Goal: Task Accomplishment & Management: Manage account settings

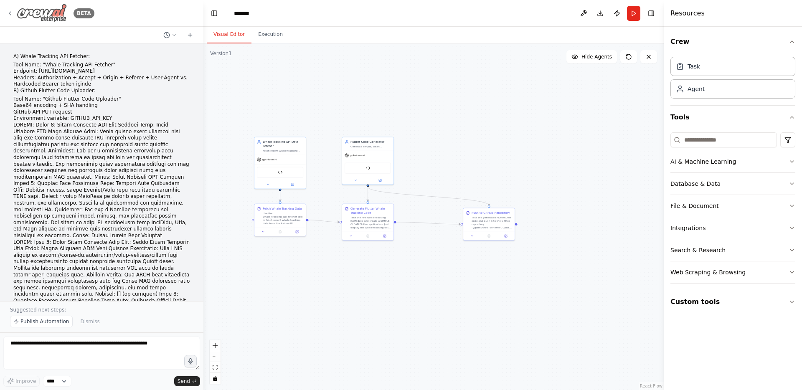
scroll to position [3295, 0]
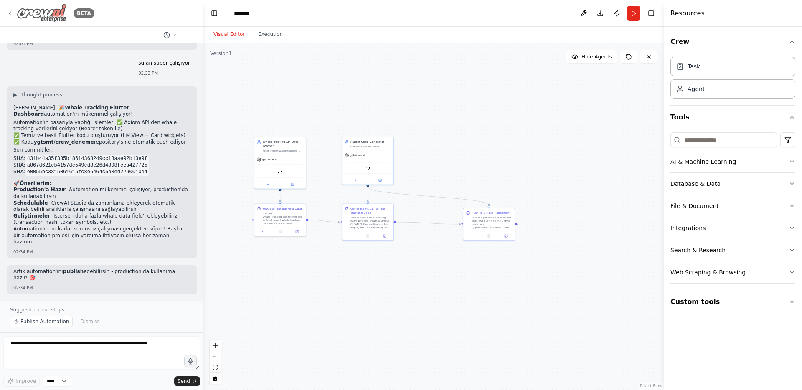
click at [64, 12] on img at bounding box center [42, 13] width 50 height 19
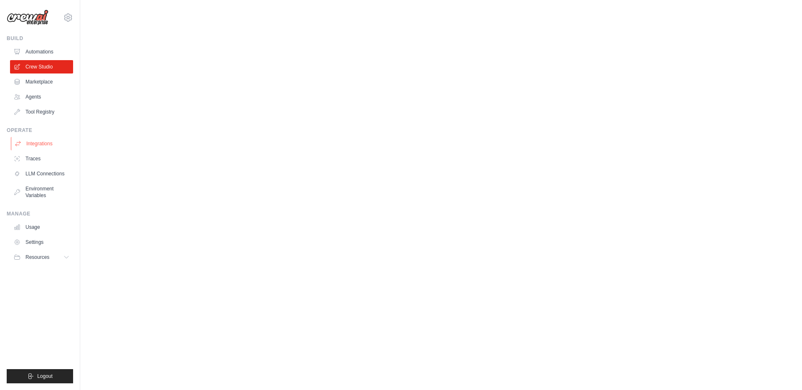
click at [46, 145] on link "Integrations" at bounding box center [42, 143] width 63 height 13
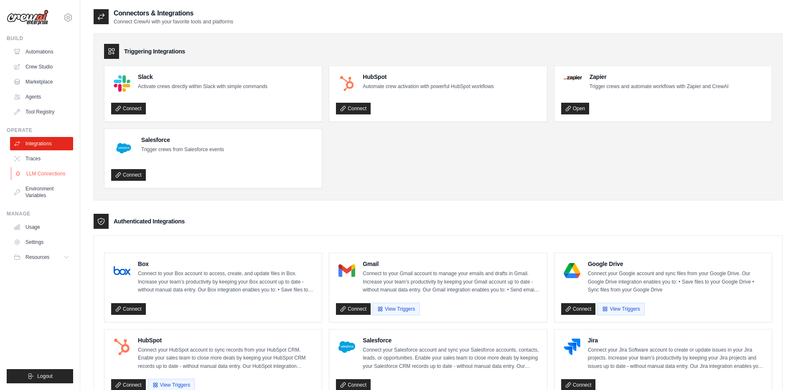
click at [50, 172] on link "LLM Connections" at bounding box center [42, 173] width 63 height 13
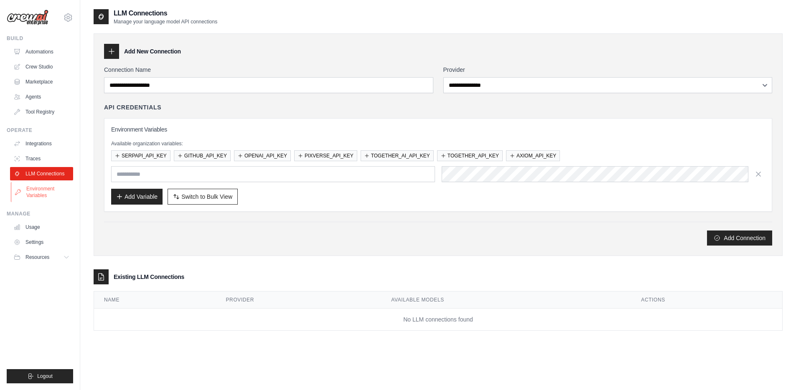
click at [48, 191] on link "Environment Variables" at bounding box center [42, 192] width 63 height 20
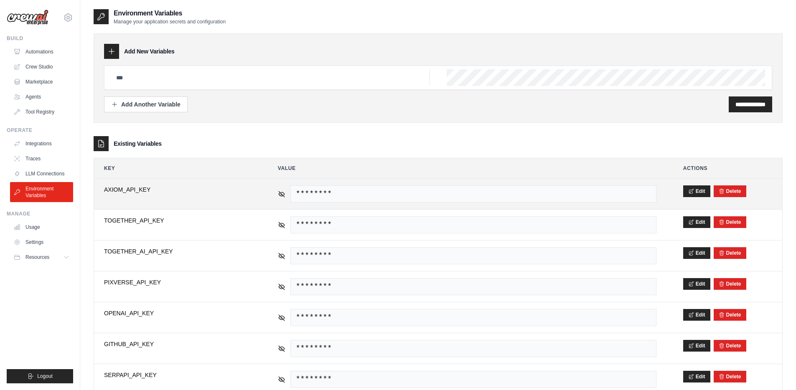
scroll to position [27, 0]
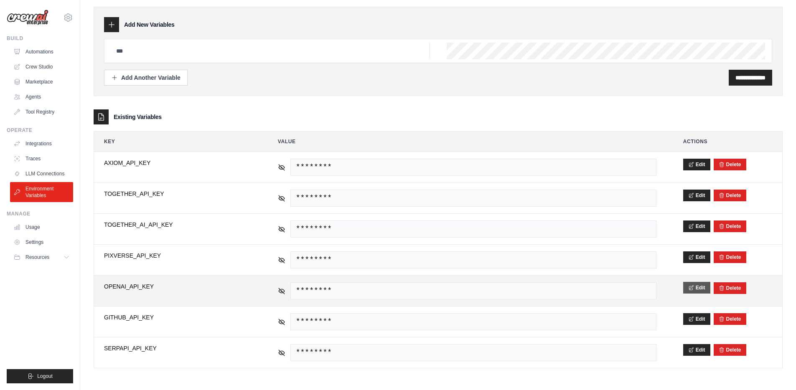
click at [687, 290] on button "Edit" at bounding box center [696, 288] width 27 height 12
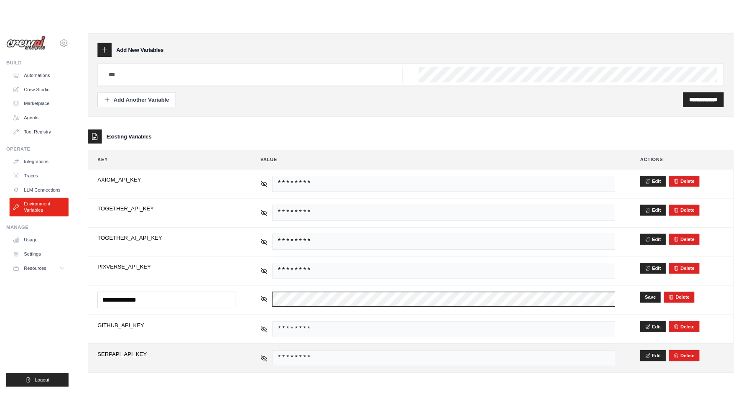
scroll to position [17, 0]
